Goal: Information Seeking & Learning: Learn about a topic

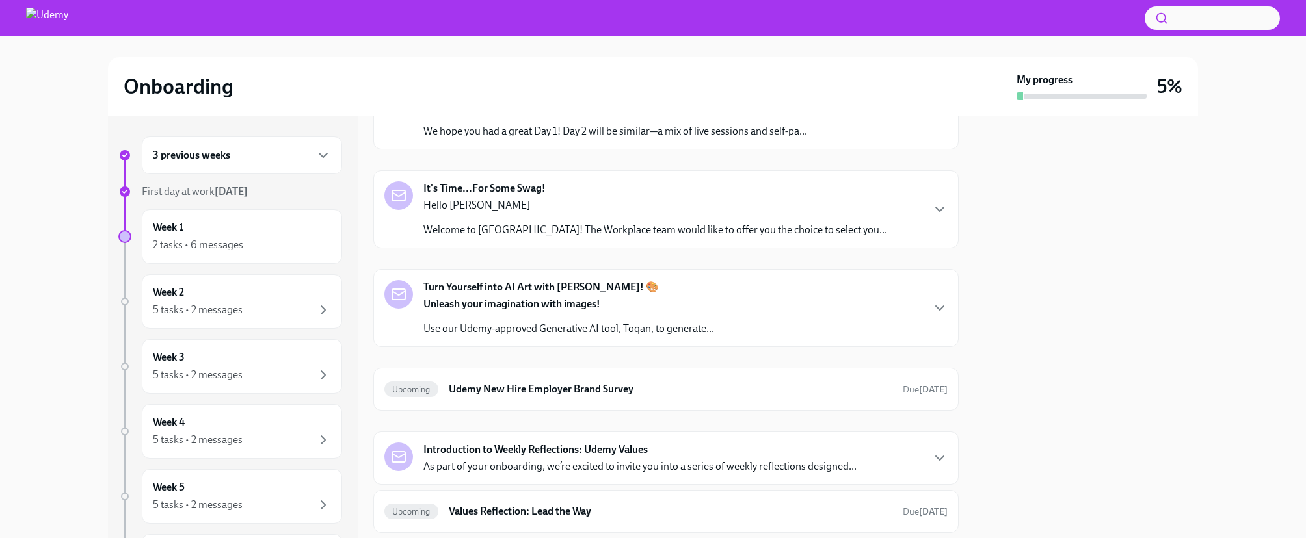
scroll to position [1123, 0]
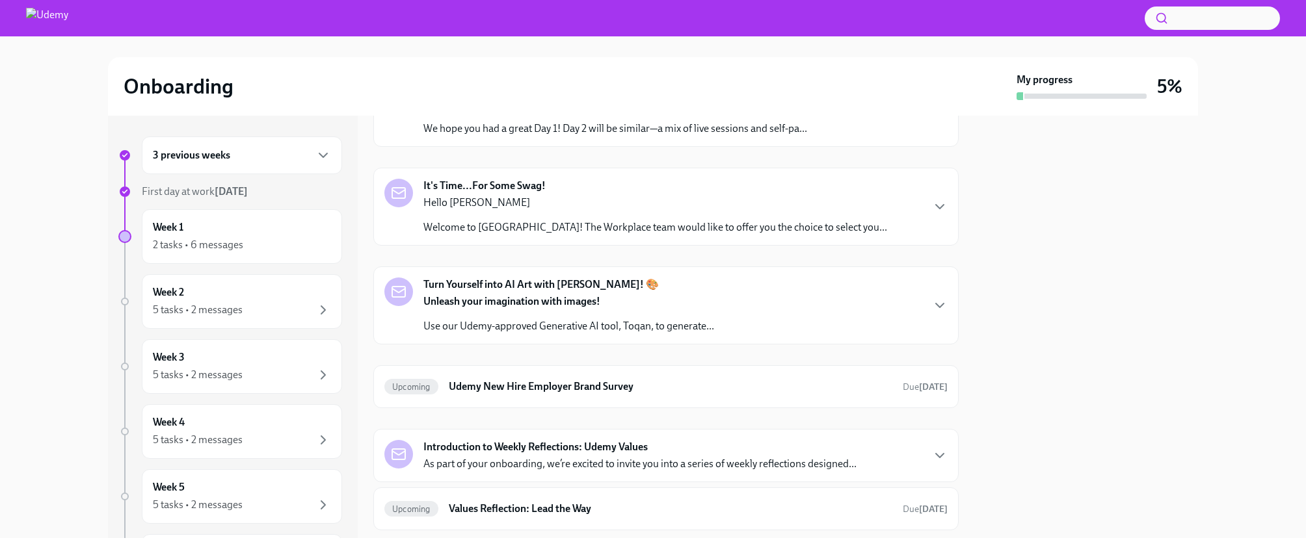
click at [536, 136] on p "We hope you had a great Day 1! Day 2 will be similar—a mix of live sessions and…" at bounding box center [615, 129] width 384 height 14
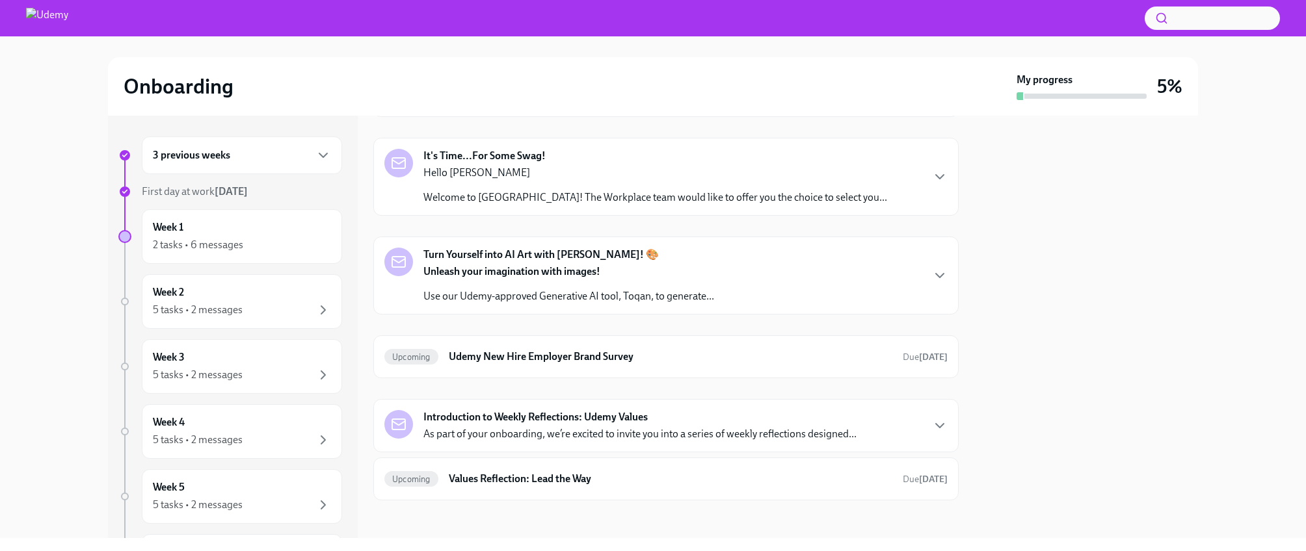
scroll to position [1345, 0]
click at [261, 162] on div "3 previous weeks" at bounding box center [242, 156] width 178 height 16
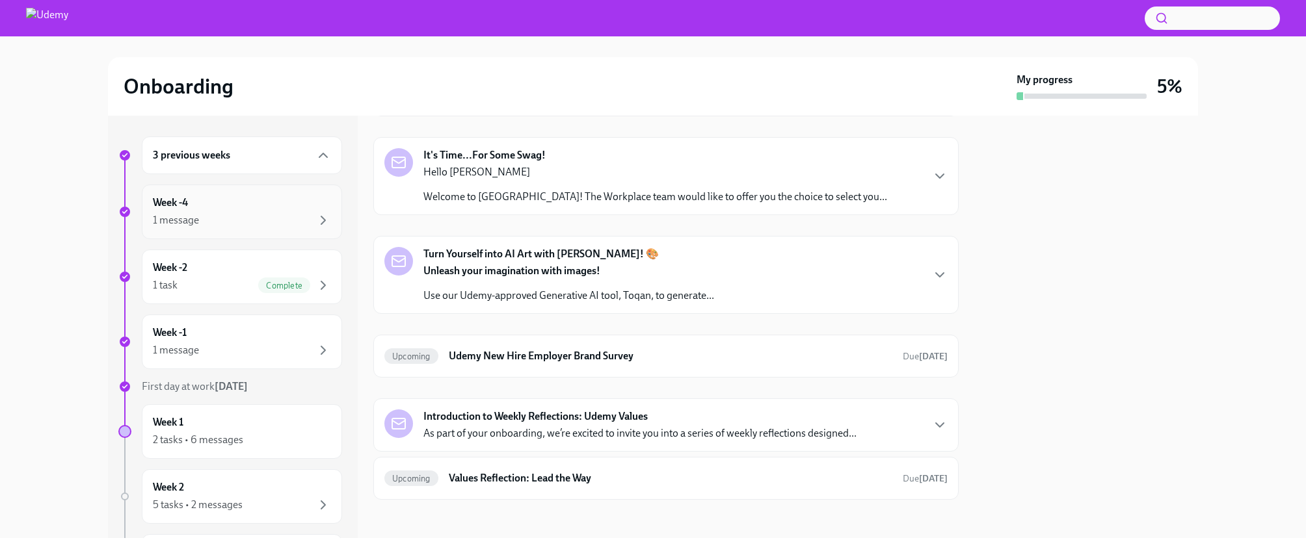
click at [233, 215] on div "1 message" at bounding box center [242, 221] width 178 height 16
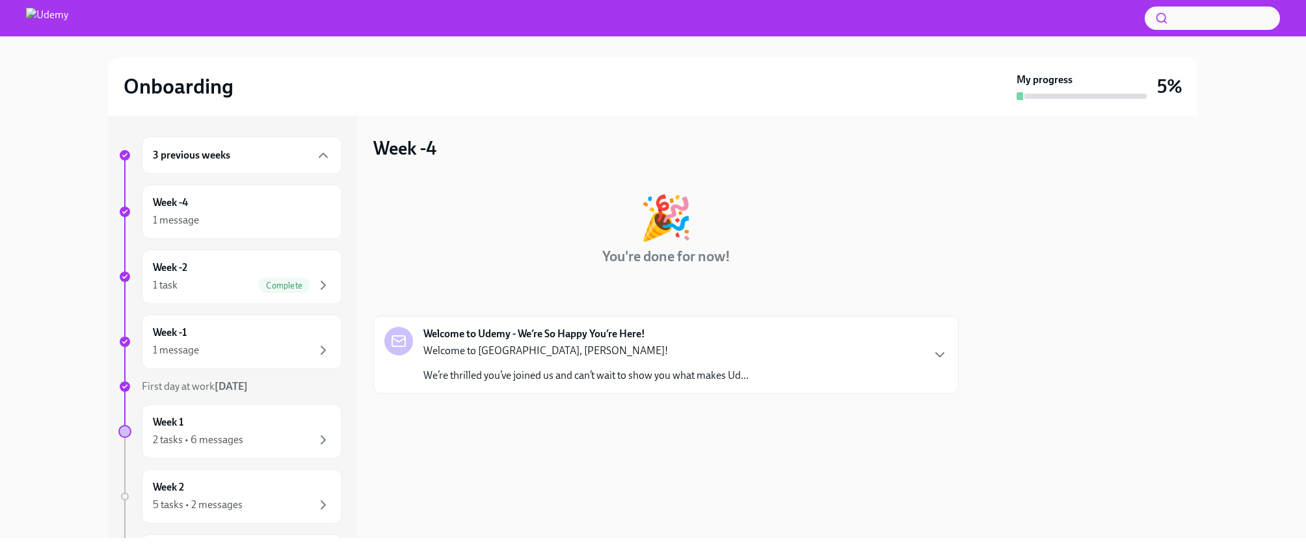
click at [517, 365] on div "Welcome to [GEOGRAPHIC_DATA], [PERSON_NAME]! We’re thrilled you’ve joined us an…" at bounding box center [585, 363] width 325 height 39
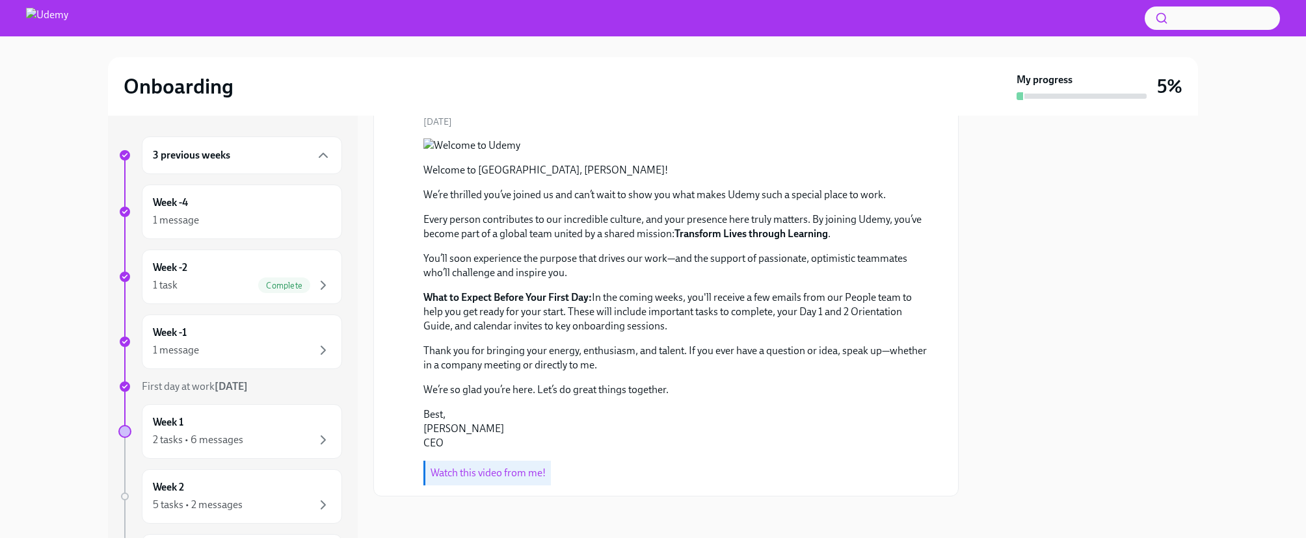
scroll to position [283, 0]
click at [261, 350] on div "1 message" at bounding box center [242, 351] width 178 height 16
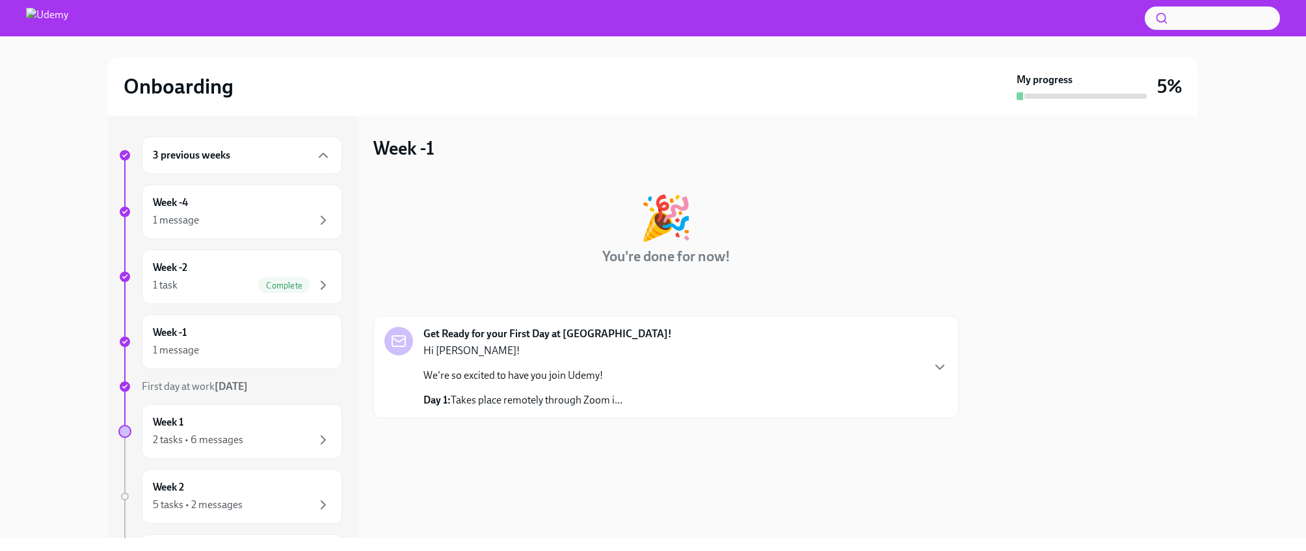
click at [496, 375] on p "We're so excited to have you join Udemy!" at bounding box center [522, 376] width 199 height 14
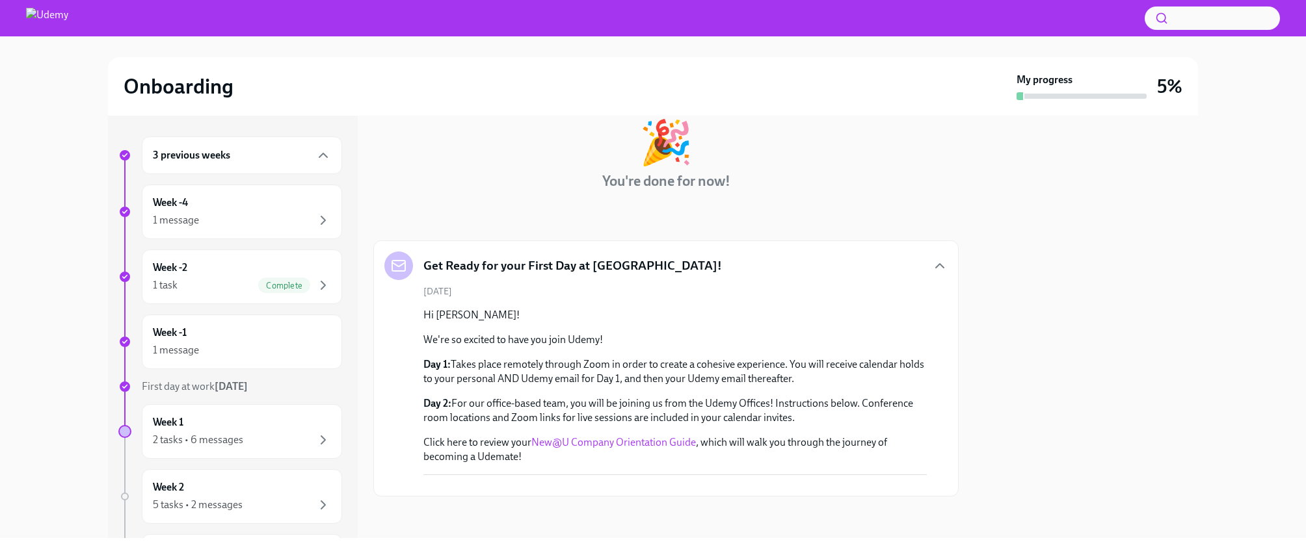
scroll to position [288, 0]
click at [279, 445] on div "2 tasks • 6 messages" at bounding box center [242, 440] width 178 height 16
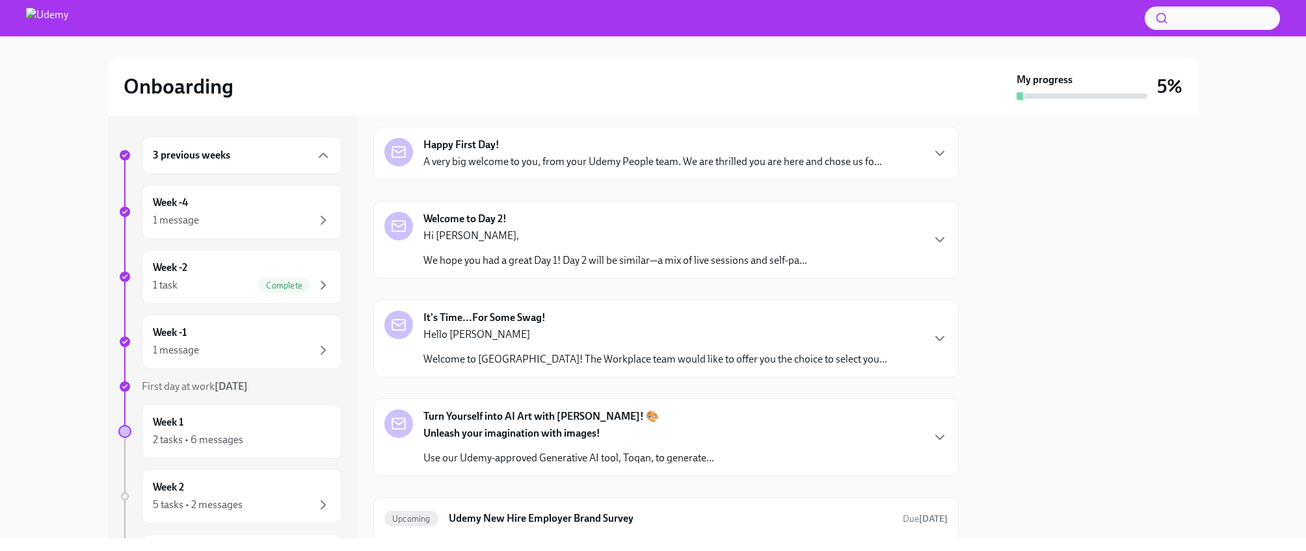
click at [860, 169] on div "Happy First Day! A very big welcome to you, from your Udemy People team. We are…" at bounding box center [665, 153] width 585 height 53
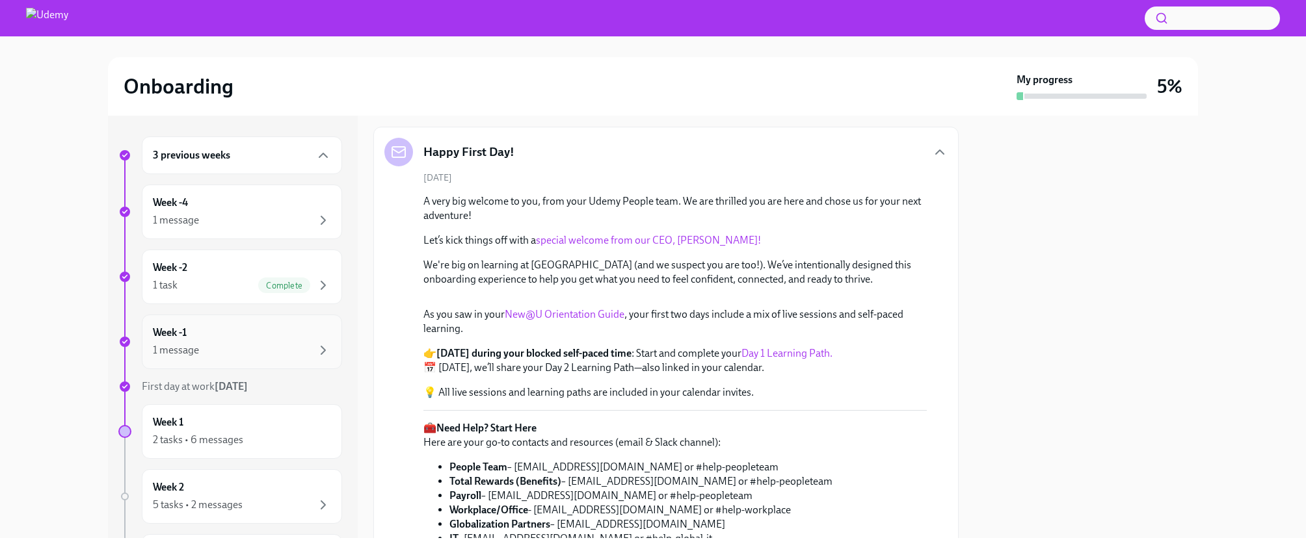
click at [241, 335] on div "Week -1 1 message" at bounding box center [242, 342] width 178 height 33
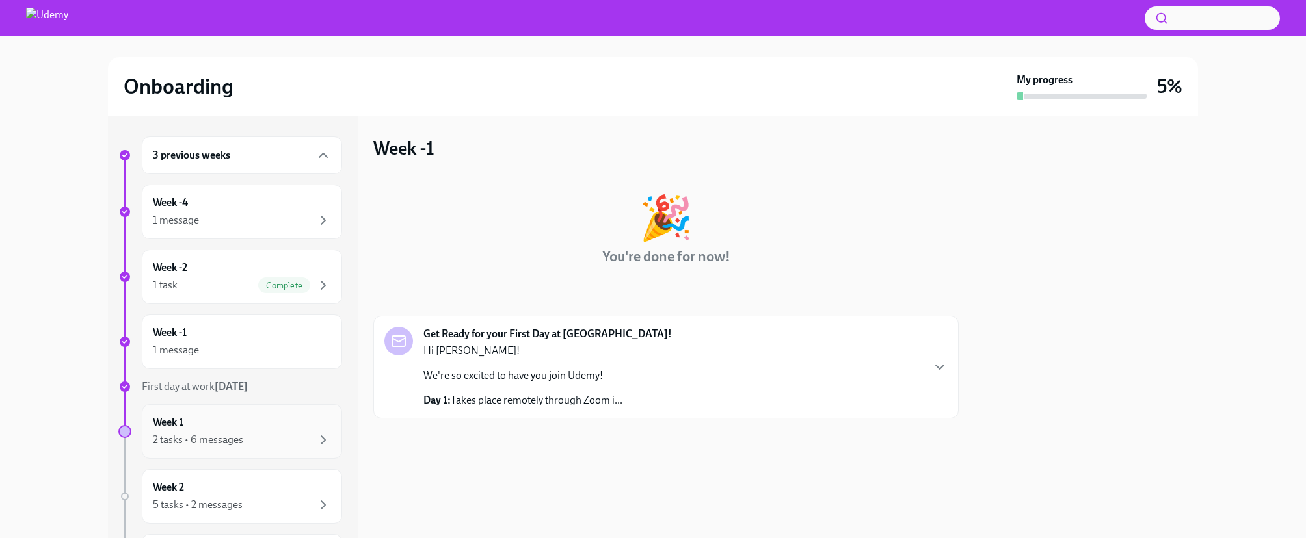
click at [286, 434] on div "2 tasks • 6 messages" at bounding box center [242, 440] width 178 height 16
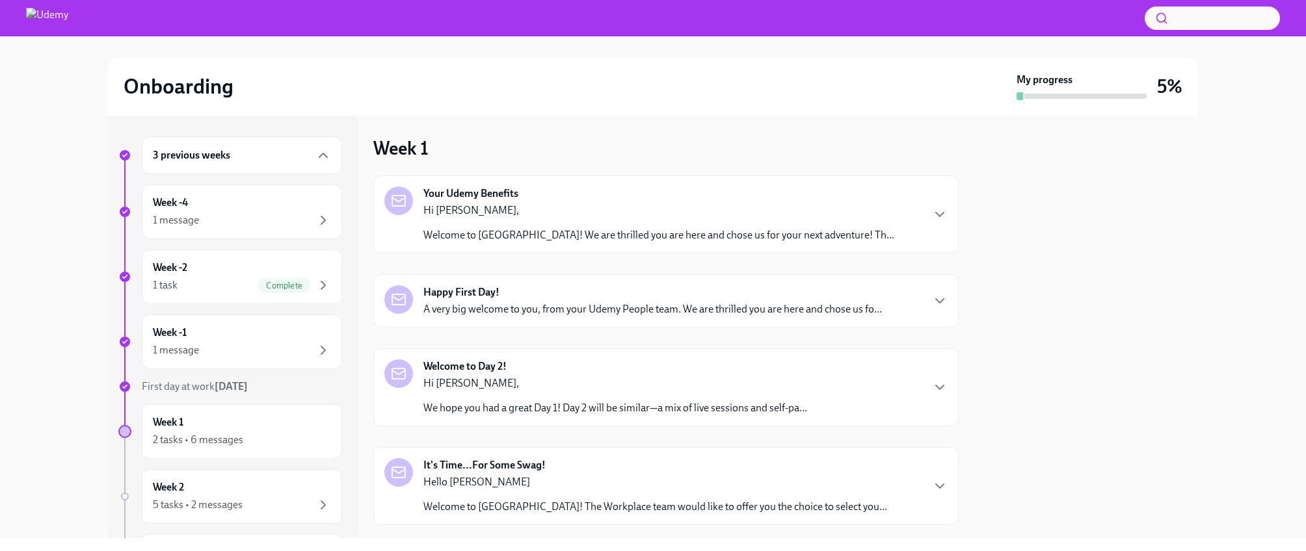
click at [551, 308] on p "A very big welcome to you, from your Udemy People team. We are thrilled you are…" at bounding box center [652, 309] width 458 height 14
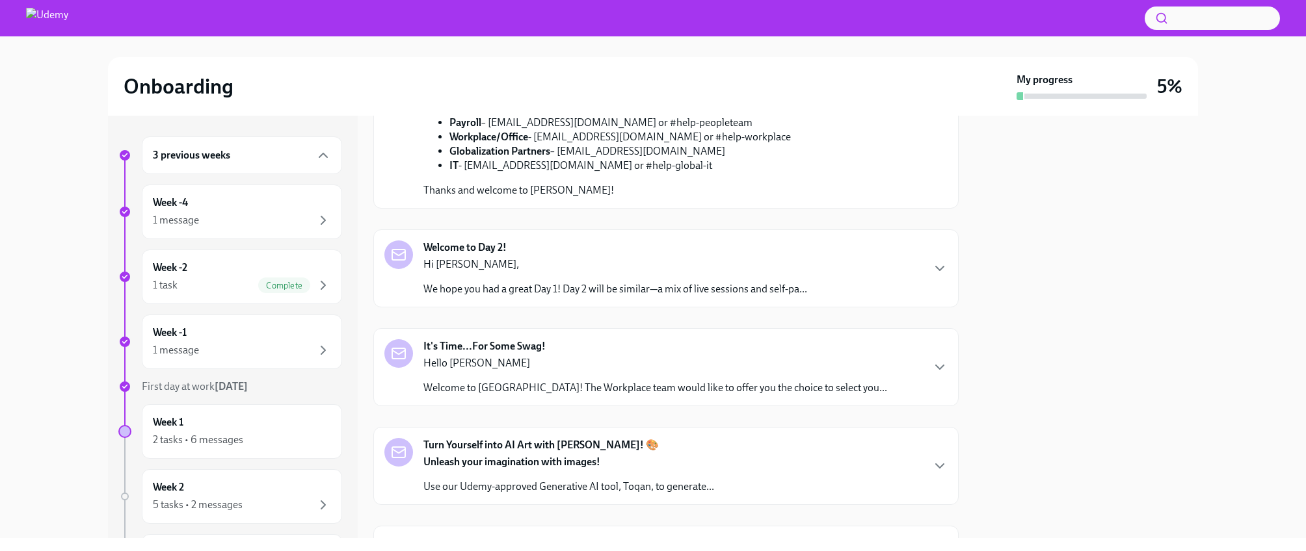
scroll to position [526, 0]
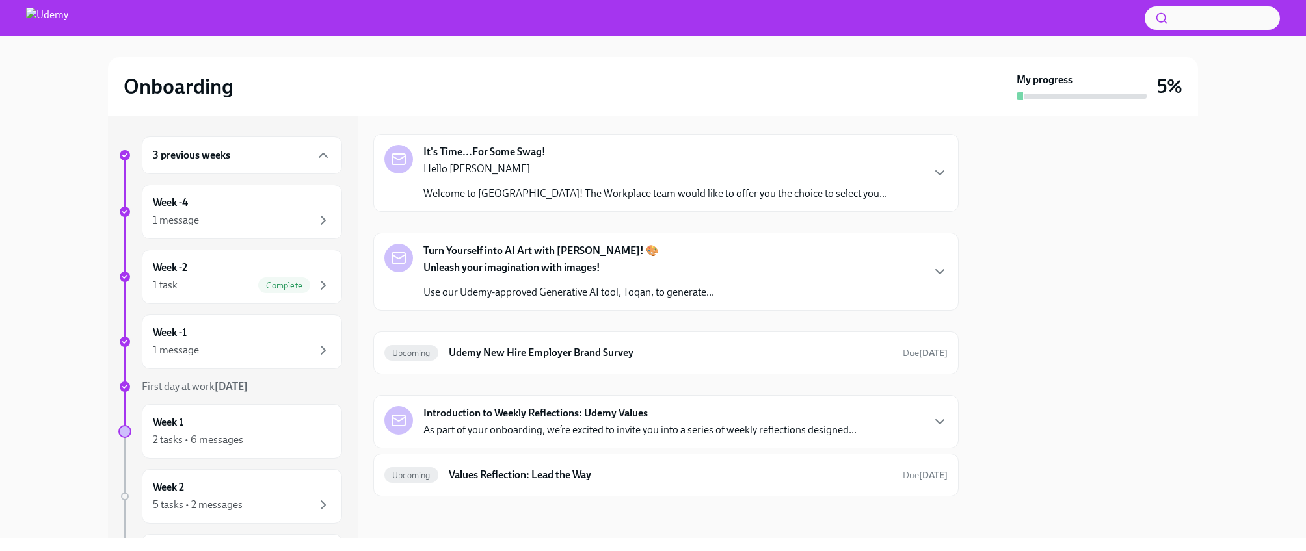
scroll to position [759, 0]
click at [596, 102] on div "Hi [PERSON_NAME], We hope you had a great Day 1! Day 2 will be similar—a mix of…" at bounding box center [615, 82] width 384 height 39
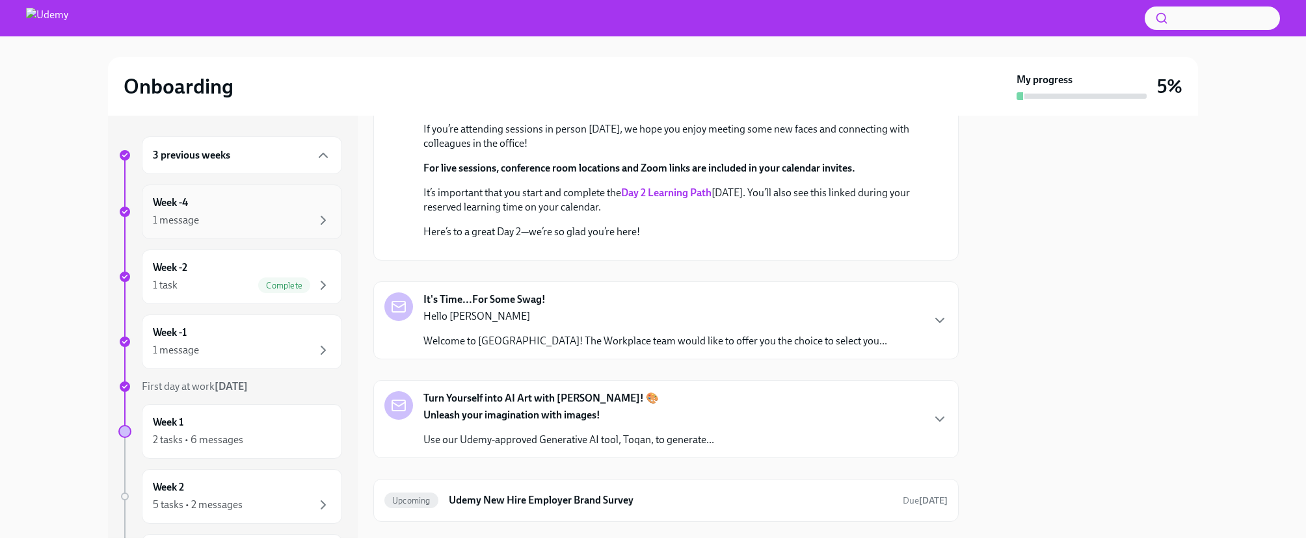
click at [235, 213] on div "1 message" at bounding box center [242, 221] width 178 height 16
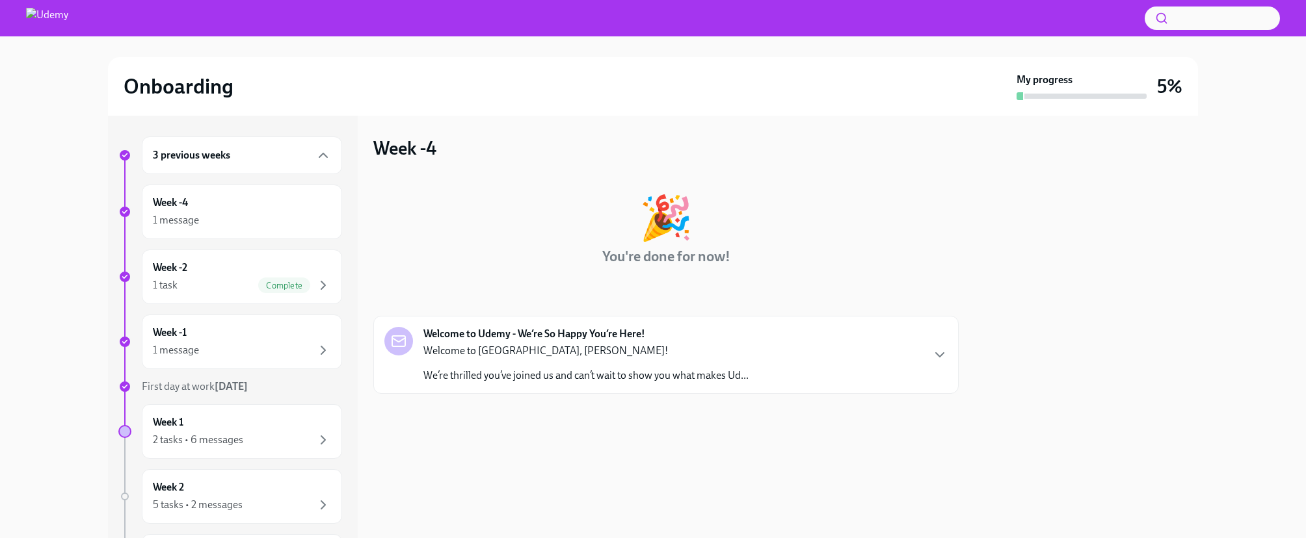
click at [551, 378] on p "We’re thrilled you’ve joined us and can’t wait to show you what makes Ud..." at bounding box center [585, 376] width 325 height 14
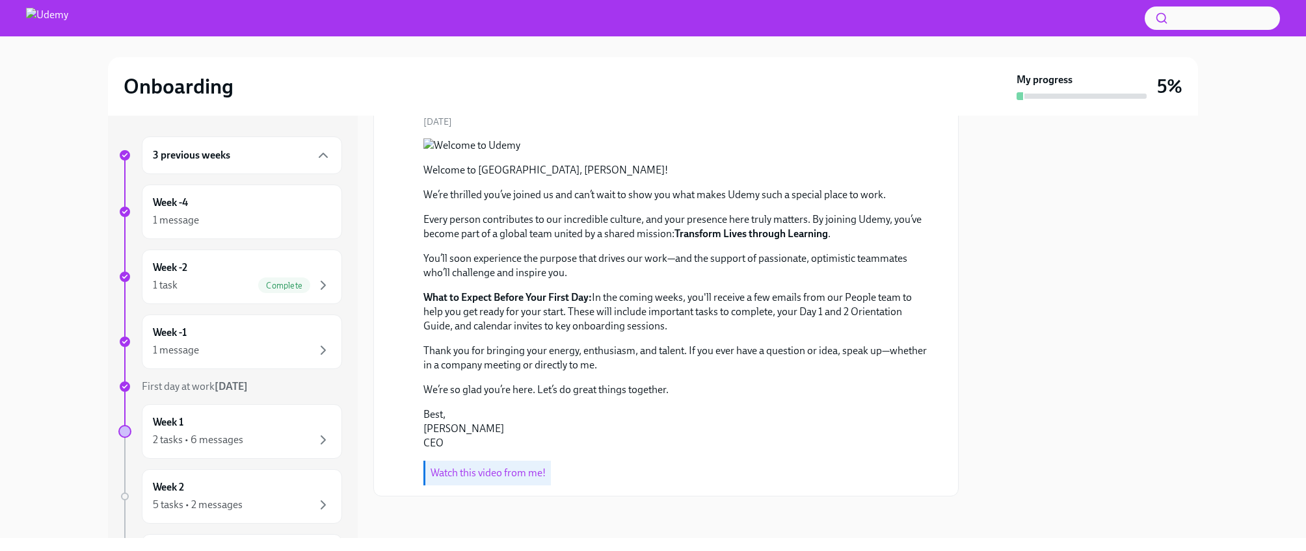
scroll to position [357, 0]
click at [204, 272] on div "Week -2 1 task Complete" at bounding box center [242, 277] width 178 height 33
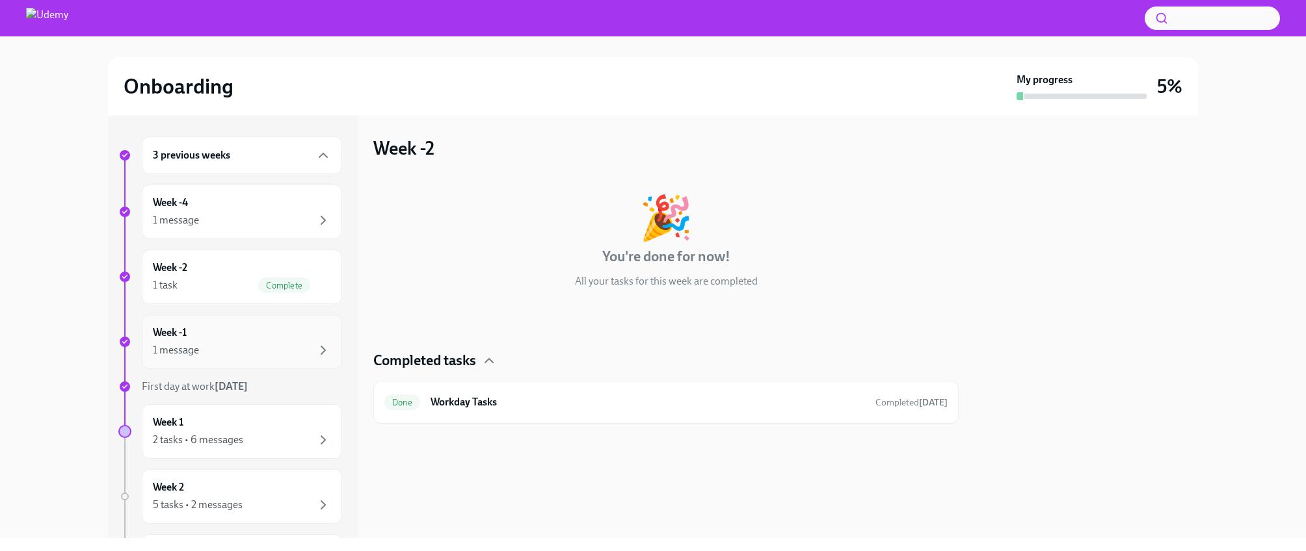
click at [276, 343] on div "1 message" at bounding box center [242, 351] width 178 height 16
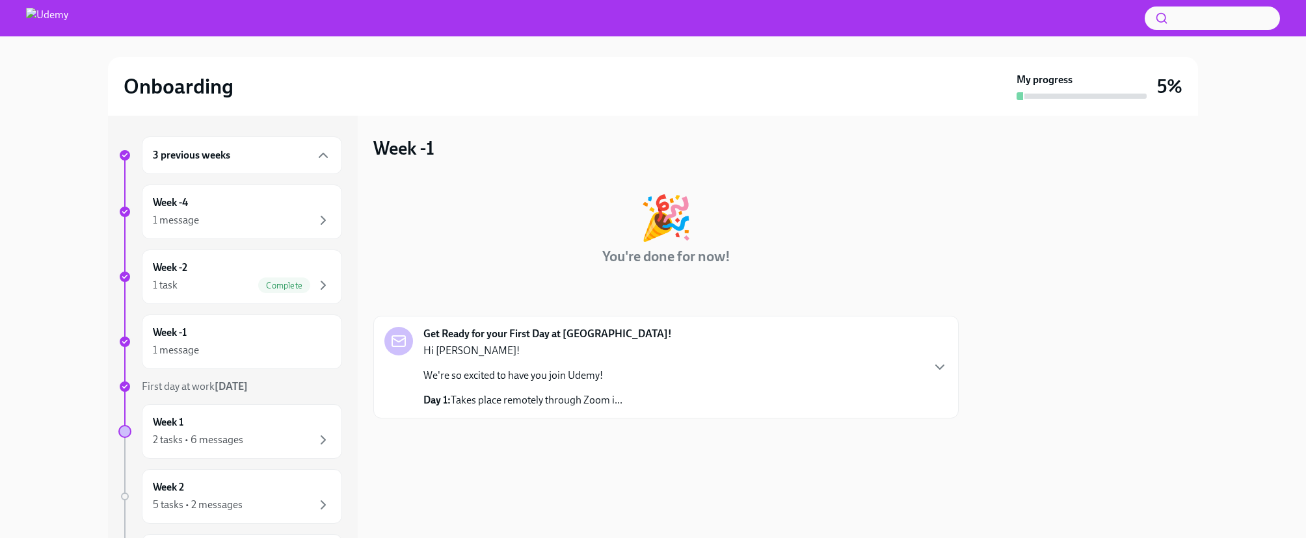
click at [516, 399] on p "Day 1: Takes place remotely through Zoom i..." at bounding box center [522, 400] width 199 height 14
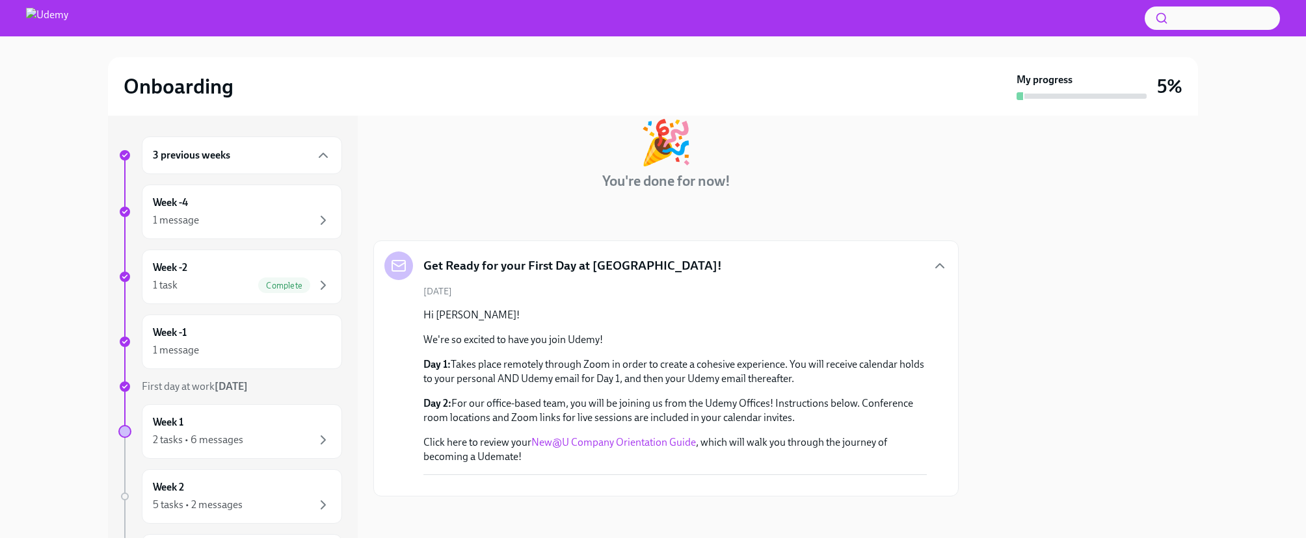
scroll to position [288, 0]
click at [589, 436] on link "New@U Company Orientation Guide" at bounding box center [613, 442] width 164 height 12
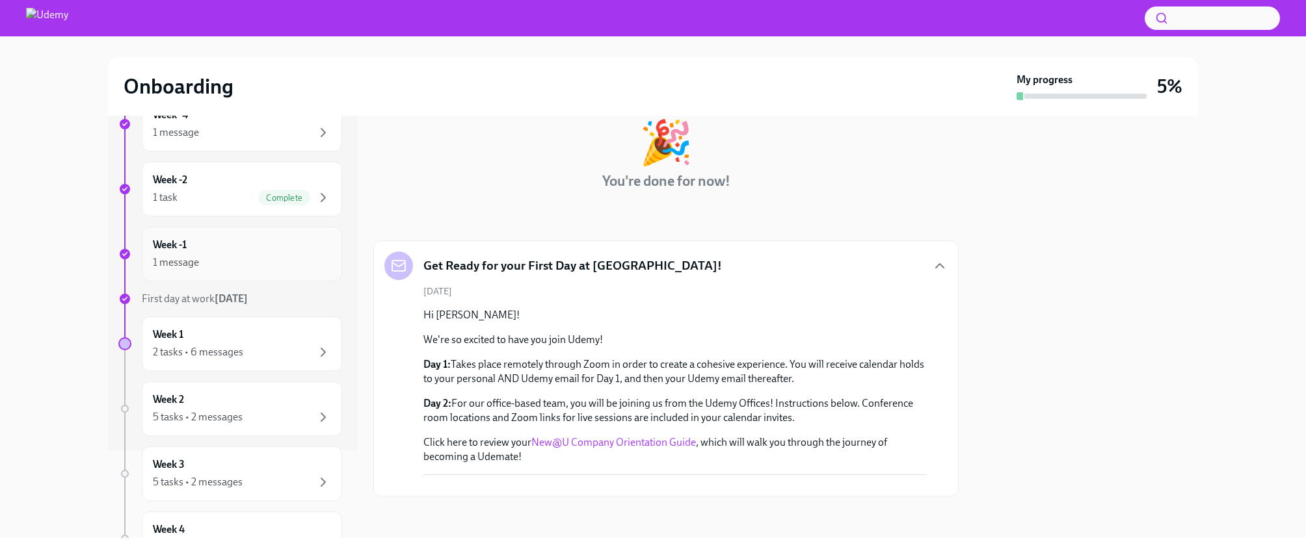
scroll to position [98, 0]
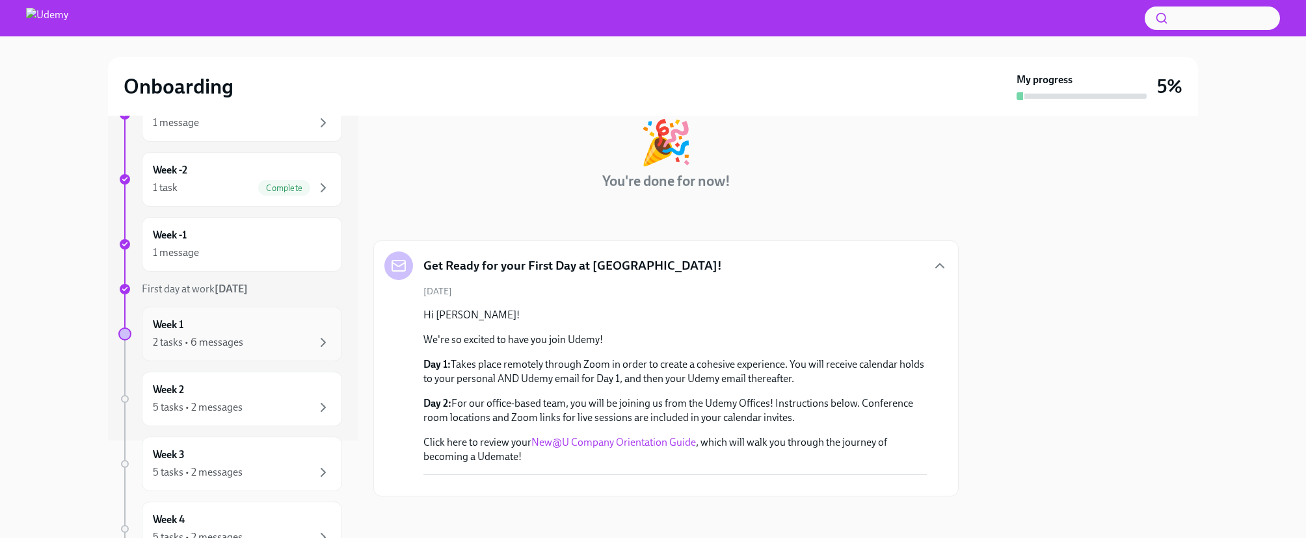
click at [292, 347] on div "2 tasks • 6 messages" at bounding box center [242, 343] width 178 height 16
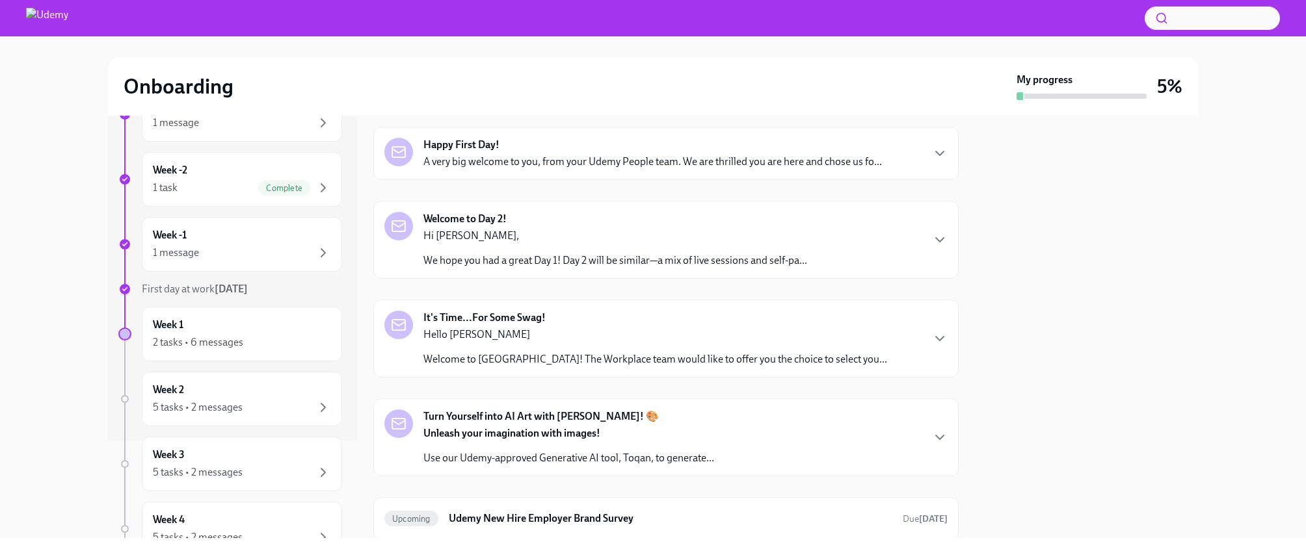
click at [722, 151] on div "Happy First Day! A very big welcome to you, from your Udemy People team. We are…" at bounding box center [652, 153] width 458 height 31
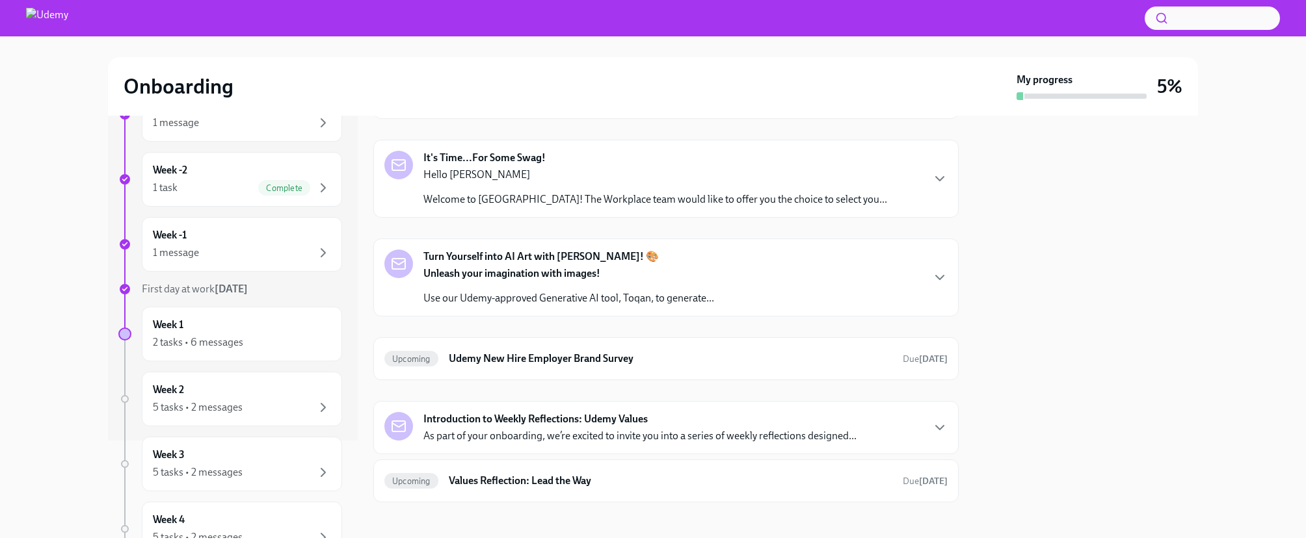
scroll to position [707, 0]
click at [676, 110] on p "We hope you had a great Day 1! Day 2 will be similar—a mix of live sessions and…" at bounding box center [615, 103] width 384 height 14
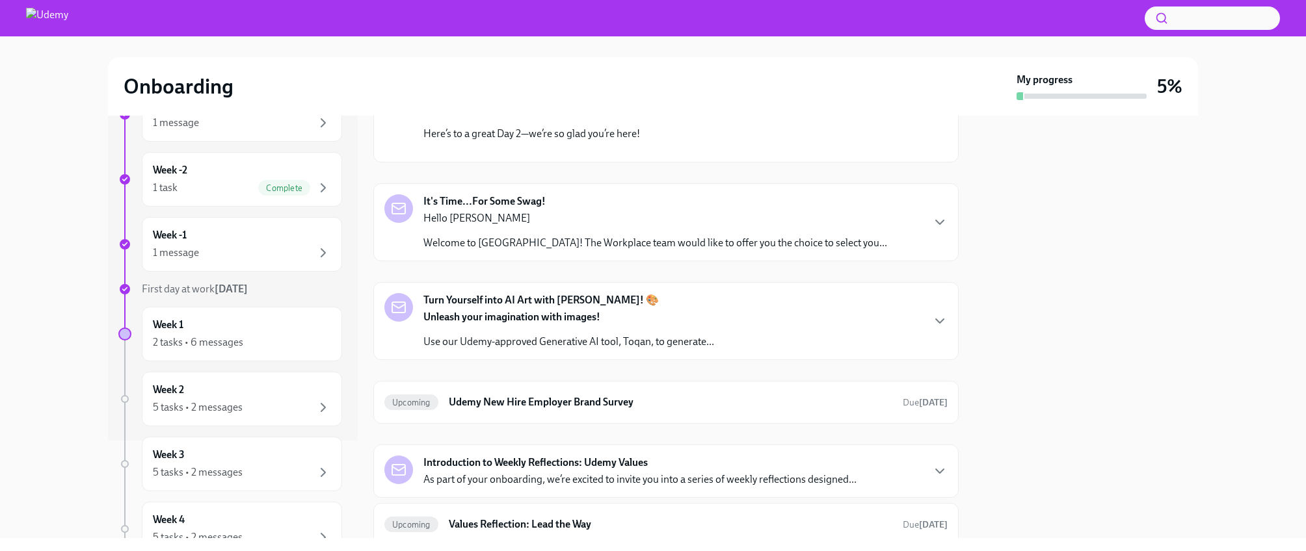
scroll to position [869, 0]
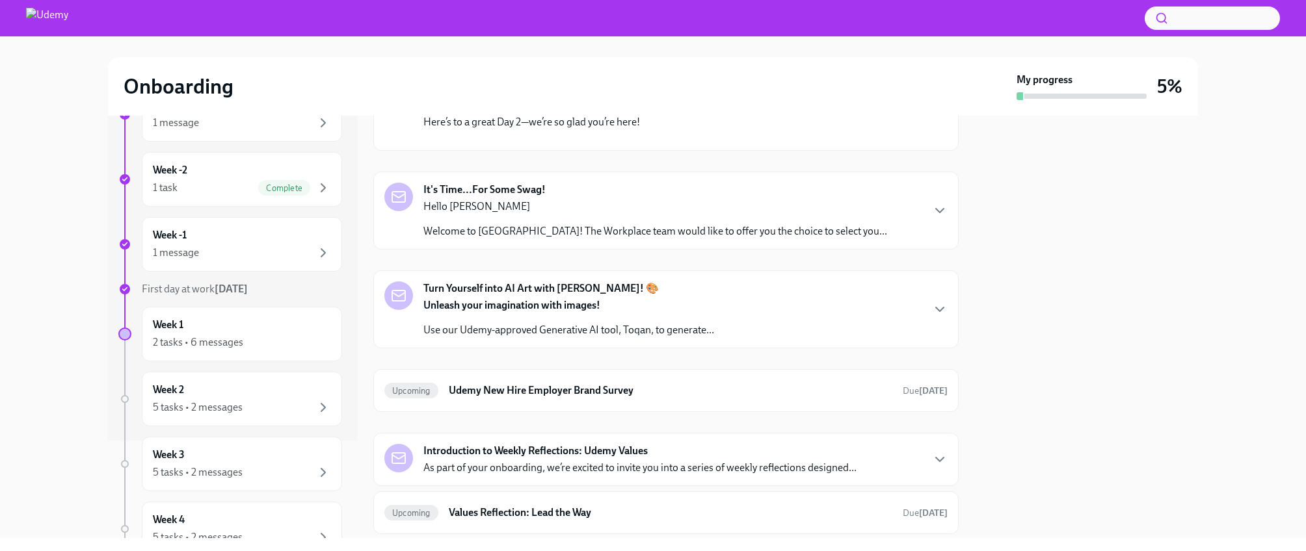
click at [669, 89] on strong "Day 2 Learning Path" at bounding box center [666, 83] width 90 height 12
